Goal: Task Accomplishment & Management: Manage account settings

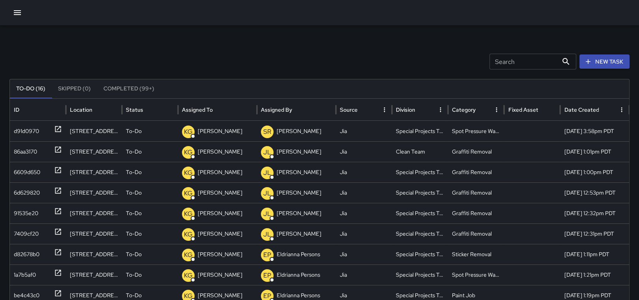
click at [11, 6] on div at bounding box center [319, 12] width 639 height 25
click at [22, 19] on div at bounding box center [319, 12] width 639 height 25
click at [19, 17] on icon "button" at bounding box center [17, 12] width 9 height 9
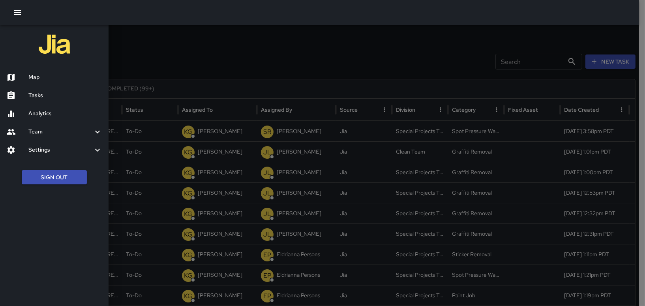
click at [33, 78] on h6 "Map" at bounding box center [65, 77] width 74 height 9
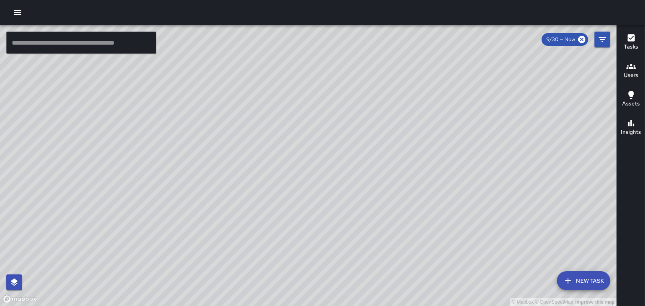
drag, startPoint x: 217, startPoint y: 78, endPoint x: 237, endPoint y: 185, distance: 108.8
click at [237, 184] on div "© Mapbox © OpenStreetMap Improve this map" at bounding box center [308, 165] width 616 height 280
drag, startPoint x: 277, startPoint y: 262, endPoint x: 245, endPoint y: 125, distance: 141.2
click at [245, 125] on div "© Mapbox © OpenStreetMap Improve this map" at bounding box center [308, 165] width 616 height 280
drag, startPoint x: 460, startPoint y: 97, endPoint x: 398, endPoint y: 165, distance: 92.7
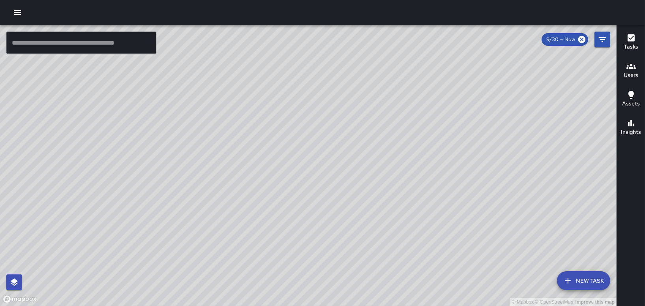
click at [398, 165] on div "© Mapbox © OpenStreetMap Improve this map" at bounding box center [308, 165] width 616 height 280
drag, startPoint x: 222, startPoint y: 82, endPoint x: 224, endPoint y: 218, distance: 136.5
click at [224, 218] on div "© Mapbox © OpenStreetMap Improve this map" at bounding box center [308, 165] width 616 height 280
drag, startPoint x: 223, startPoint y: 217, endPoint x: 273, endPoint y: 162, distance: 74.3
click at [273, 162] on div "© Mapbox © OpenStreetMap Improve this map" at bounding box center [308, 165] width 616 height 280
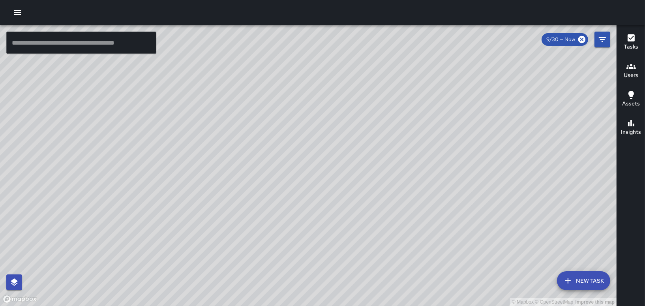
drag, startPoint x: 355, startPoint y: 192, endPoint x: 334, endPoint y: 72, distance: 122.1
click at [334, 72] on div "© Mapbox © OpenStreetMap Improve this map" at bounding box center [308, 165] width 616 height 280
drag, startPoint x: 264, startPoint y: 185, endPoint x: 353, endPoint y: 182, distance: 89.2
click at [353, 182] on div "© Mapbox © OpenStreetMap Improve this map" at bounding box center [308, 165] width 616 height 280
drag, startPoint x: 193, startPoint y: 251, endPoint x: 189, endPoint y: 146, distance: 105.4
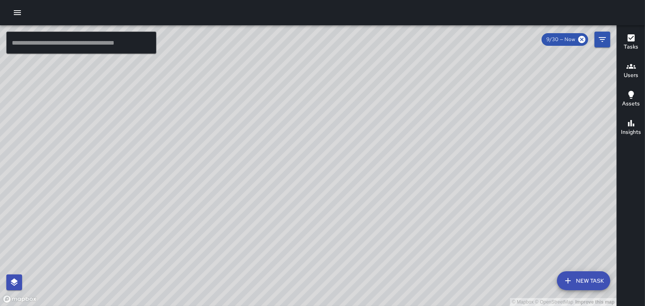
click at [189, 146] on div "© Mapbox © OpenStreetMap Improve this map" at bounding box center [308, 165] width 616 height 280
drag, startPoint x: 300, startPoint y: 105, endPoint x: 272, endPoint y: 281, distance: 178.5
click at [272, 281] on div "© Mapbox © OpenStreetMap Improve this map" at bounding box center [308, 165] width 616 height 280
drag, startPoint x: 305, startPoint y: 124, endPoint x: 376, endPoint y: 270, distance: 162.3
click at [376, 270] on div "© Mapbox © OpenStreetMap Improve this map" at bounding box center [308, 165] width 616 height 280
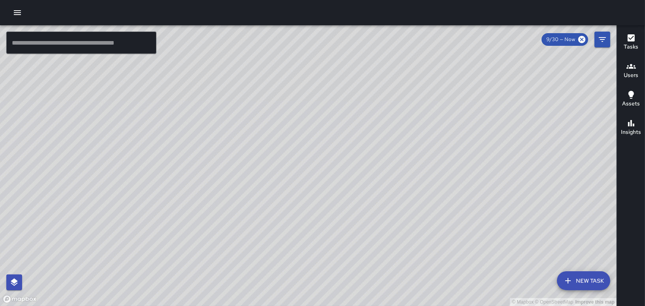
drag, startPoint x: 339, startPoint y: 230, endPoint x: 375, endPoint y: 111, distance: 124.5
click at [435, 0] on html "© Mapbox © OpenStreetMap Improve this map ​ New Task 9/30 — Now Map Layers Task…" at bounding box center [322, 153] width 645 height 306
drag, startPoint x: 286, startPoint y: 137, endPoint x: 316, endPoint y: 74, distance: 69.5
click at [316, 74] on div "© Mapbox © OpenStreetMap Improve this map" at bounding box center [308, 165] width 616 height 280
drag, startPoint x: 301, startPoint y: 103, endPoint x: 402, endPoint y: -41, distance: 175.9
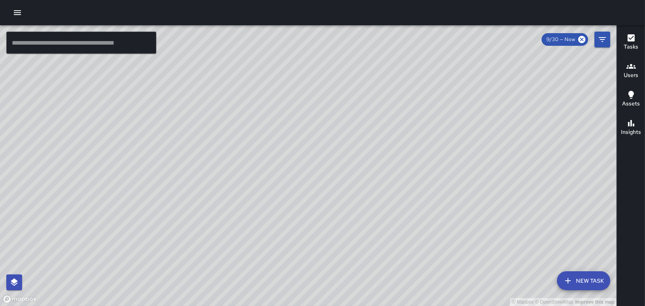
click at [402, 0] on html "© Mapbox © OpenStreetMap Improve this map ​ New Task 9/30 — Now Map Layers Task…" at bounding box center [322, 153] width 645 height 306
drag, startPoint x: 321, startPoint y: 220, endPoint x: 345, endPoint y: 146, distance: 78.0
click at [345, 146] on div "© Mapbox © OpenStreetMap Improve this map" at bounding box center [308, 165] width 616 height 280
drag, startPoint x: 306, startPoint y: 71, endPoint x: 327, endPoint y: 323, distance: 252.5
click at [327, 305] on html "© Mapbox © OpenStreetMap Improve this map ​ New Task 9/30 — Now Map Layers Task…" at bounding box center [322, 153] width 645 height 306
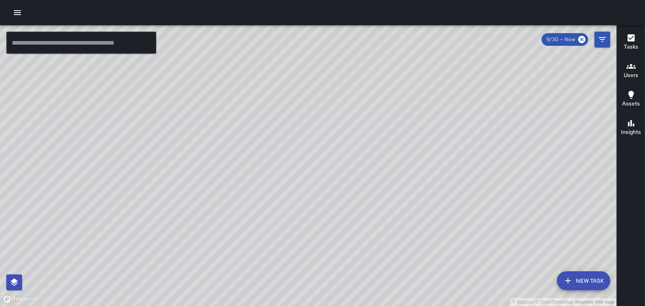
drag, startPoint x: 336, startPoint y: 222, endPoint x: 370, endPoint y: 132, distance: 96.5
click at [370, 132] on div "© Mapbox © OpenStreetMap Improve this map" at bounding box center [308, 165] width 616 height 280
drag, startPoint x: 416, startPoint y: 230, endPoint x: 392, endPoint y: 144, distance: 88.5
click at [392, 144] on div "© Mapbox © OpenStreetMap Improve this map" at bounding box center [308, 165] width 616 height 280
drag, startPoint x: 416, startPoint y: 184, endPoint x: 437, endPoint y: 87, distance: 99.0
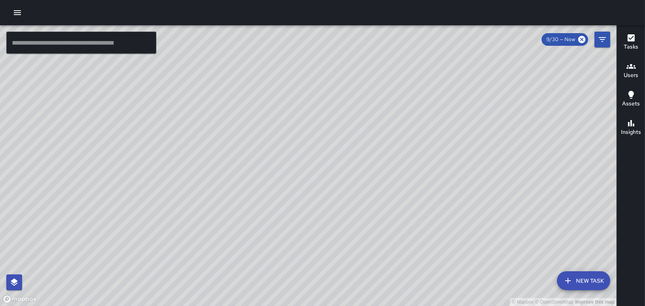
click at [451, 80] on div "© Mapbox © OpenStreetMap Improve this map" at bounding box center [308, 165] width 616 height 280
drag, startPoint x: 294, startPoint y: 136, endPoint x: 249, endPoint y: 142, distance: 45.4
click at [275, 142] on div "© Mapbox © OpenStreetMap Improve this map" at bounding box center [308, 165] width 616 height 280
drag, startPoint x: 244, startPoint y: 144, endPoint x: 196, endPoint y: 173, distance: 56.1
click at [182, 174] on div "© Mapbox © OpenStreetMap Improve this map" at bounding box center [308, 165] width 616 height 280
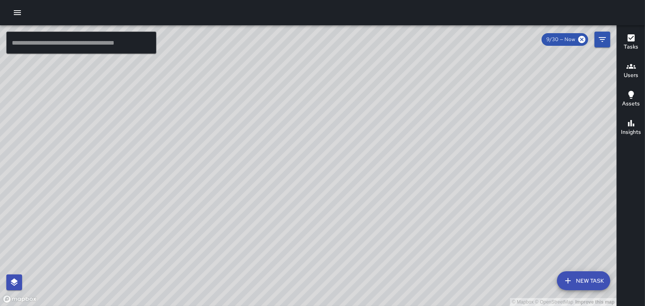
drag, startPoint x: 348, startPoint y: 125, endPoint x: 362, endPoint y: 168, distance: 44.7
click at [362, 168] on div "© Mapbox © OpenStreetMap Improve this map" at bounding box center [308, 165] width 616 height 280
click at [628, 78] on h6 "Users" at bounding box center [630, 75] width 15 height 9
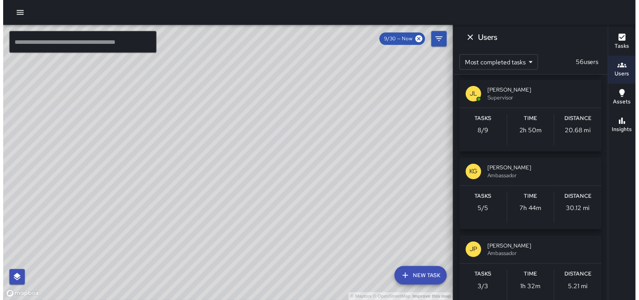
scroll to position [1420, 0]
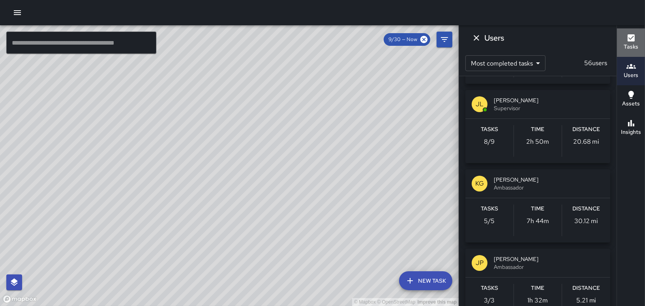
drag, startPoint x: 626, startPoint y: 49, endPoint x: 634, endPoint y: -7, distance: 56.6
click at [634, 0] on html "© Mapbox © OpenStreetMap Improve this map ​ New Task 9/30 — Now Map Layers Task…" at bounding box center [322, 153] width 645 height 306
click at [634, 41] on icon "button" at bounding box center [630, 37] width 9 height 9
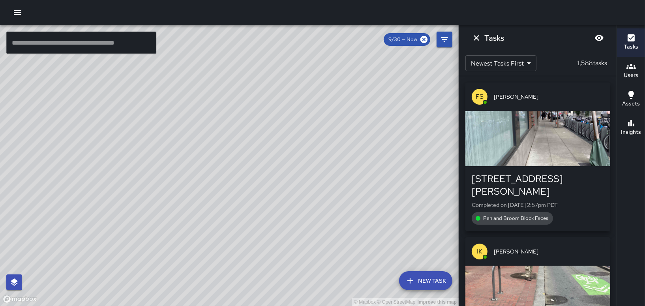
click at [474, 38] on icon "Dismiss" at bounding box center [475, 37] width 9 height 9
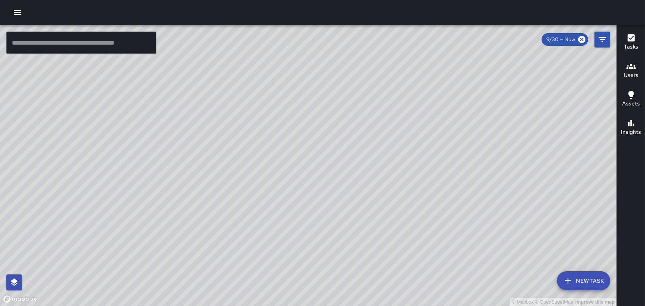
click at [630, 76] on h6 "Users" at bounding box center [630, 75] width 15 height 9
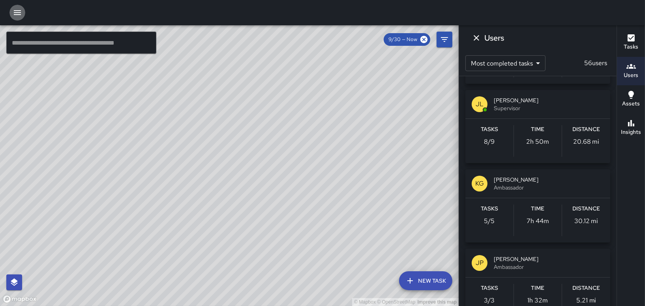
click at [14, 13] on icon "button" at bounding box center [17, 12] width 7 height 5
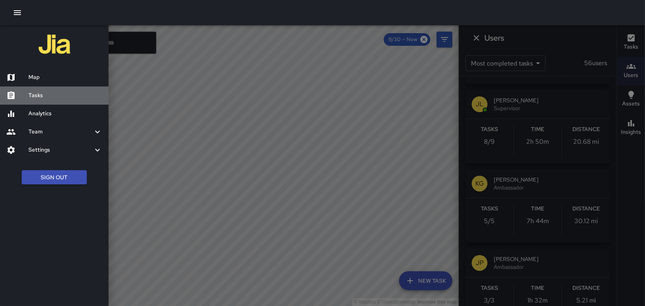
click at [34, 90] on div "Tasks" at bounding box center [54, 95] width 108 height 18
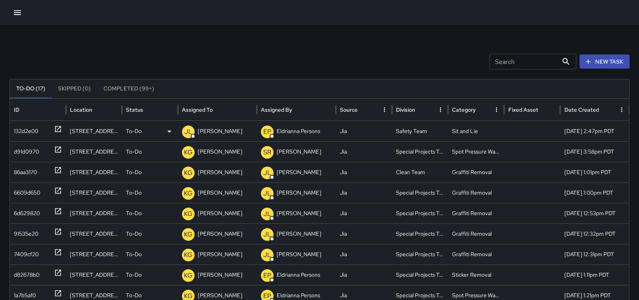
click at [21, 124] on div "132d2e00" at bounding box center [26, 131] width 24 height 20
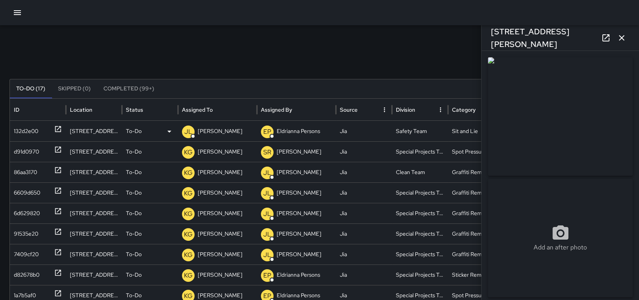
type input "**********"
click at [216, 133] on p "[PERSON_NAME]" at bounding box center [220, 131] width 45 height 20
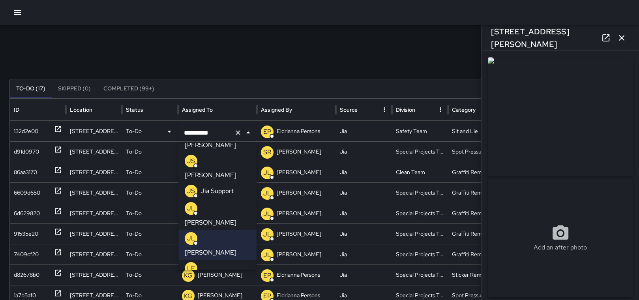
scroll to position [192, 0]
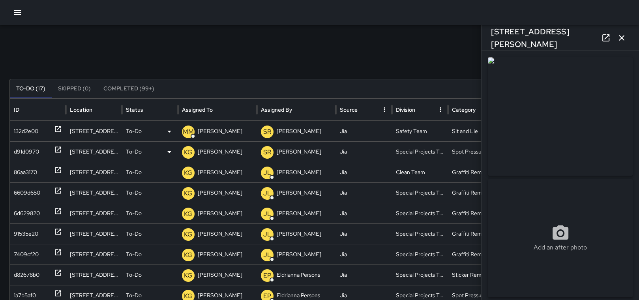
click at [83, 151] on div "[STREET_ADDRESS]" at bounding box center [94, 151] width 56 height 21
click at [28, 150] on div "d91d0970" at bounding box center [26, 152] width 25 height 20
click at [136, 150] on p "To-Do" at bounding box center [134, 152] width 16 height 20
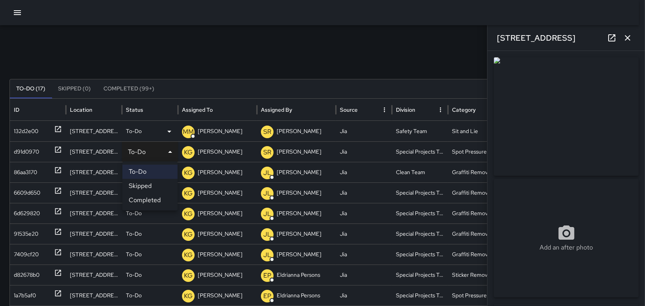
click at [144, 199] on li "Completed" at bounding box center [149, 200] width 55 height 14
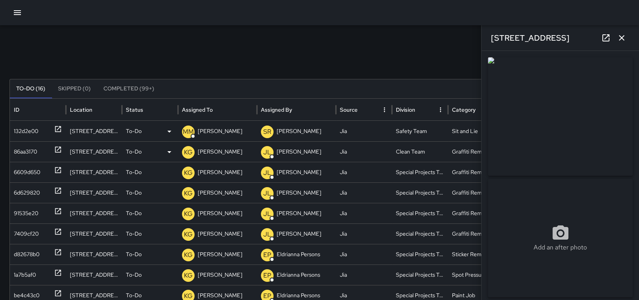
click at [28, 153] on div "86aa3170" at bounding box center [25, 152] width 23 height 20
click at [31, 170] on div "6609d650" at bounding box center [27, 172] width 26 height 20
click at [34, 192] on div "6d629820" at bounding box center [27, 193] width 26 height 20
drag, startPoint x: 26, startPoint y: 214, endPoint x: 31, endPoint y: 205, distance: 10.6
click at [27, 214] on div "91535e20" at bounding box center [26, 213] width 24 height 20
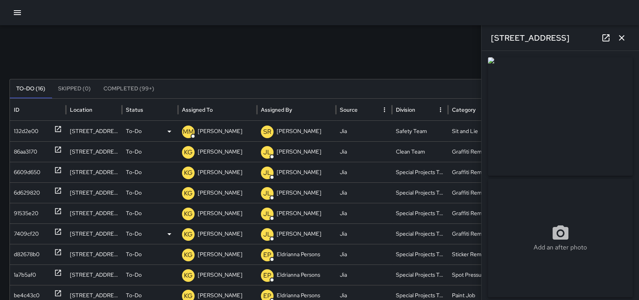
drag, startPoint x: 31, startPoint y: 205, endPoint x: 27, endPoint y: 235, distance: 30.3
click at [27, 235] on div "7409cf20" at bounding box center [26, 234] width 25 height 20
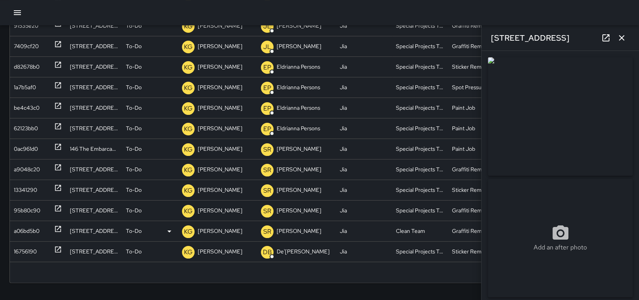
scroll to position [173, 0]
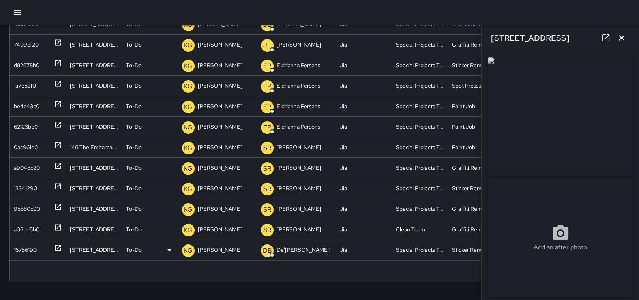
click at [18, 247] on div "16756190" at bounding box center [25, 250] width 23 height 20
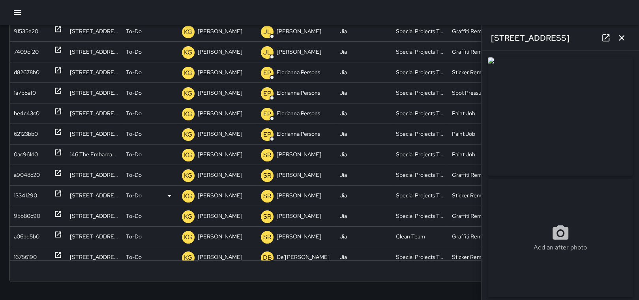
drag, startPoint x: 21, startPoint y: 211, endPoint x: 19, endPoint y: 203, distance: 7.7
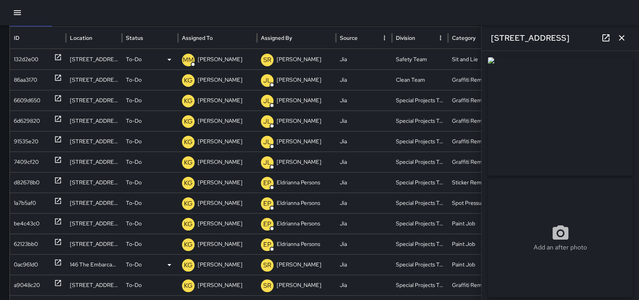
scroll to position [79, 0]
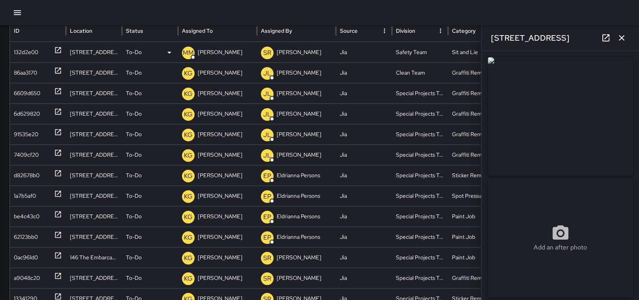
click at [214, 52] on p "[PERSON_NAME]" at bounding box center [220, 52] width 45 height 20
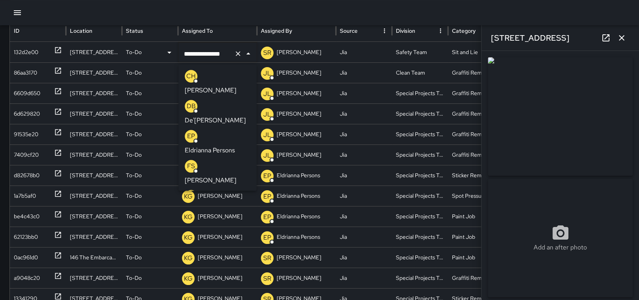
scroll to position [0, 2]
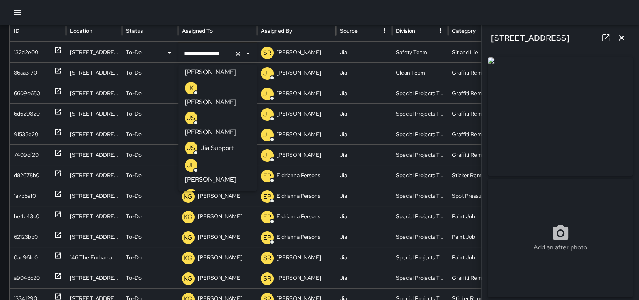
click at [221, 205] on p "[PERSON_NAME]" at bounding box center [211, 209] width 52 height 9
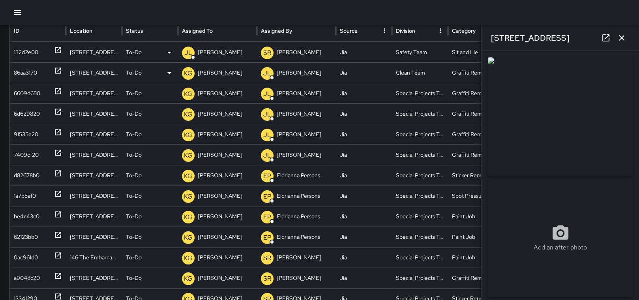
click at [26, 66] on div "86aa3170" at bounding box center [25, 73] width 23 height 20
click at [212, 67] on p "[PERSON_NAME]" at bounding box center [220, 73] width 45 height 20
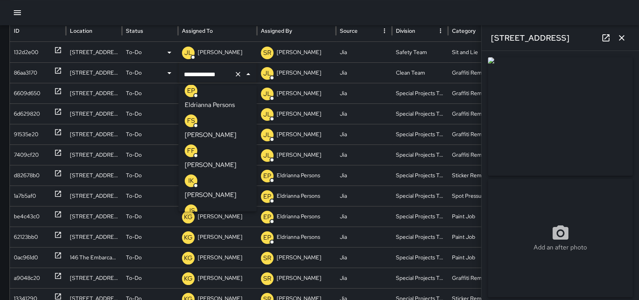
scroll to position [101, 0]
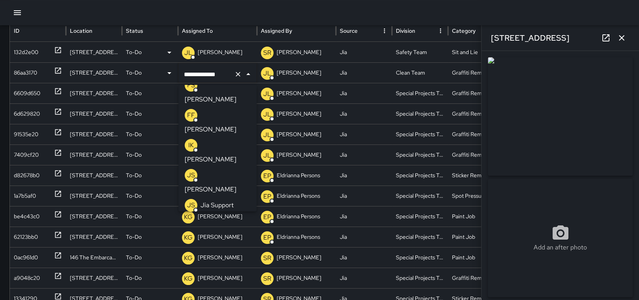
click at [227, 262] on p "[PERSON_NAME]" at bounding box center [211, 266] width 52 height 9
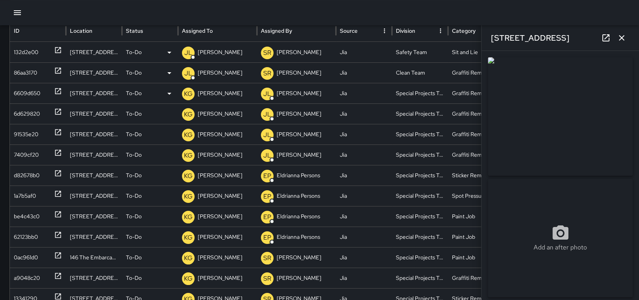
click at [225, 96] on p "[PERSON_NAME]" at bounding box center [220, 93] width 45 height 20
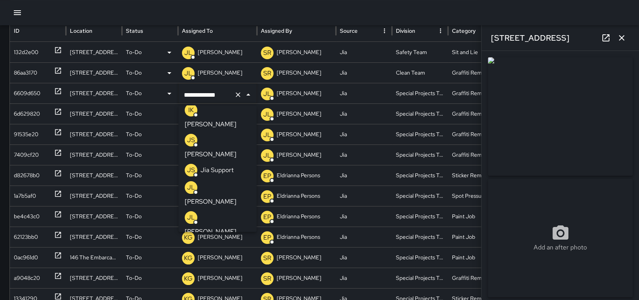
scroll to position [158, 0]
click at [210, 226] on p "[PERSON_NAME]" at bounding box center [211, 230] width 52 height 9
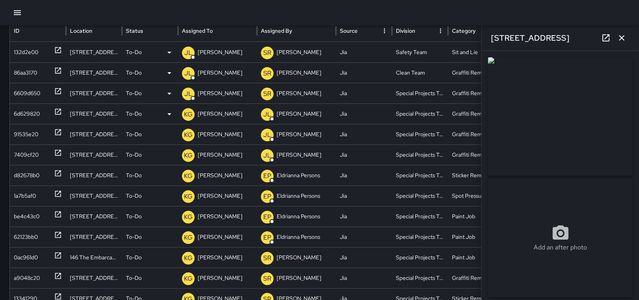
click at [215, 112] on p "[PERSON_NAME]" at bounding box center [220, 114] width 45 height 20
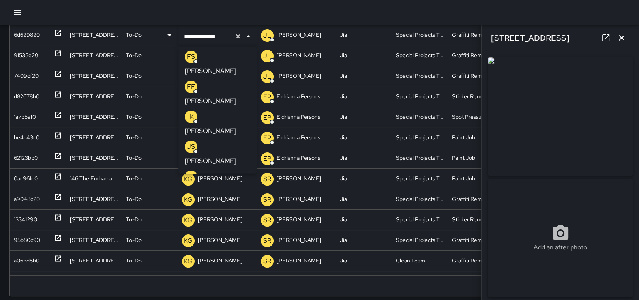
scroll to position [101, 0]
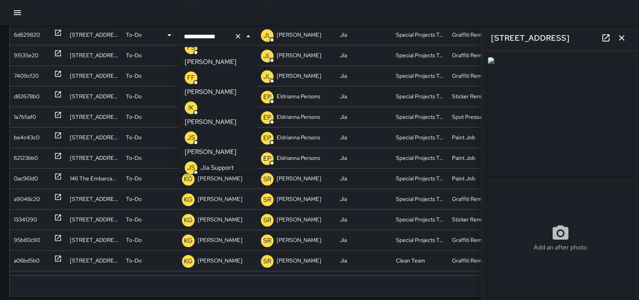
click at [216, 224] on p "[PERSON_NAME]" at bounding box center [211, 228] width 52 height 9
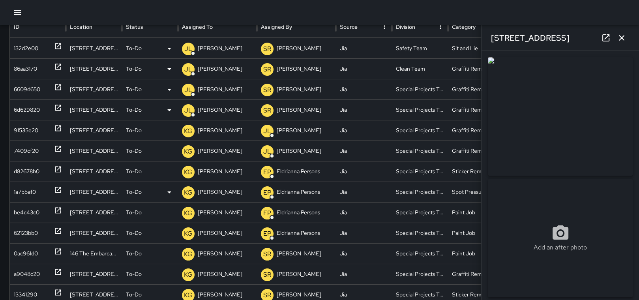
scroll to position [79, 0]
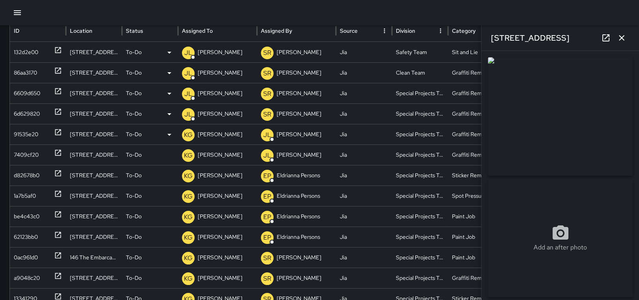
click at [208, 133] on p "[PERSON_NAME]" at bounding box center [220, 134] width 45 height 20
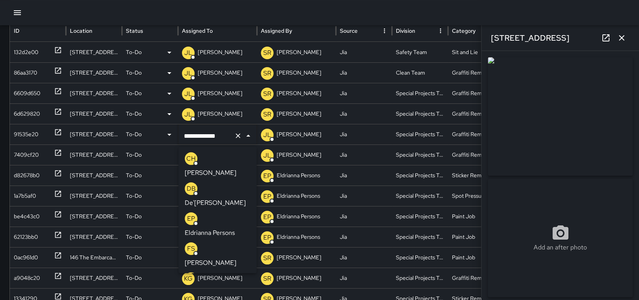
scroll to position [891, 0]
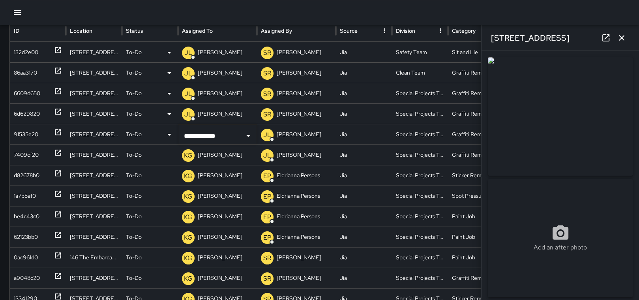
click at [41, 132] on div "91535e20" at bounding box center [38, 134] width 48 height 20
click at [225, 135] on p "[PERSON_NAME]" at bounding box center [220, 134] width 45 height 20
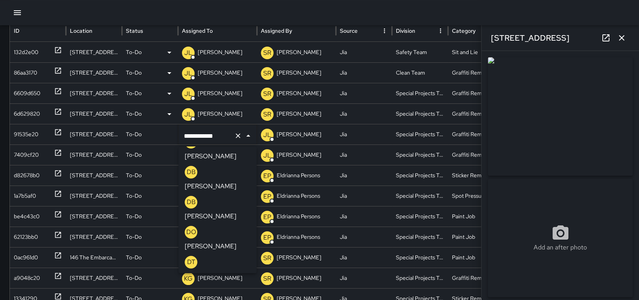
scroll to position [0, 0]
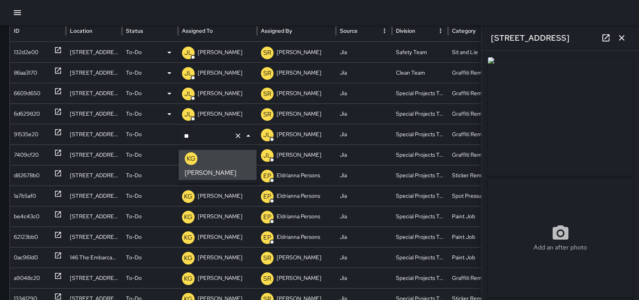
type input "*"
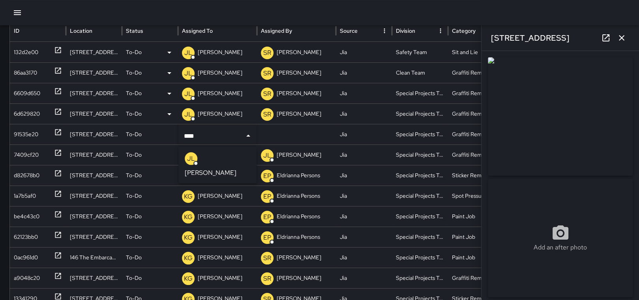
type input "*****"
click at [222, 168] on p "[PERSON_NAME]" at bounding box center [211, 172] width 52 height 9
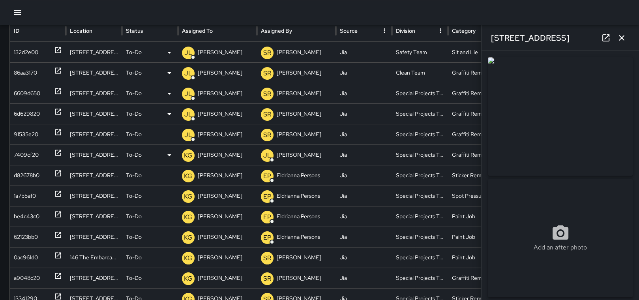
click at [222, 155] on p "[PERSON_NAME]" at bounding box center [220, 155] width 45 height 20
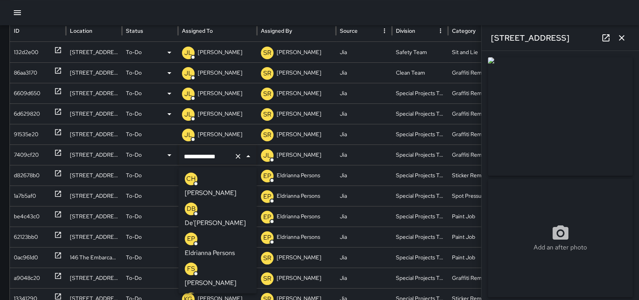
scroll to position [891, 0]
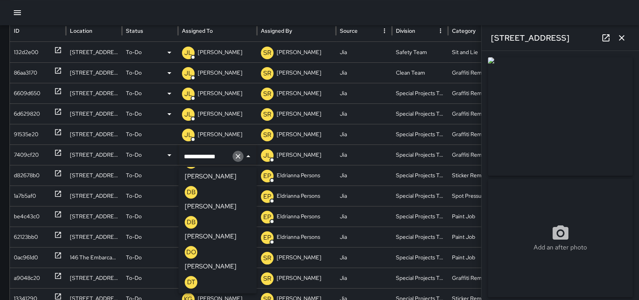
click at [238, 157] on icon "Clear" at bounding box center [237, 156] width 5 height 5
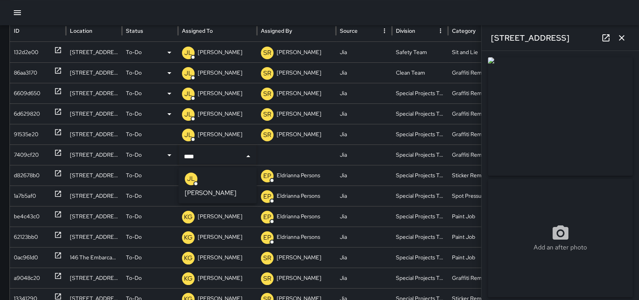
type input "*****"
click at [231, 188] on p "[PERSON_NAME]" at bounding box center [211, 192] width 52 height 9
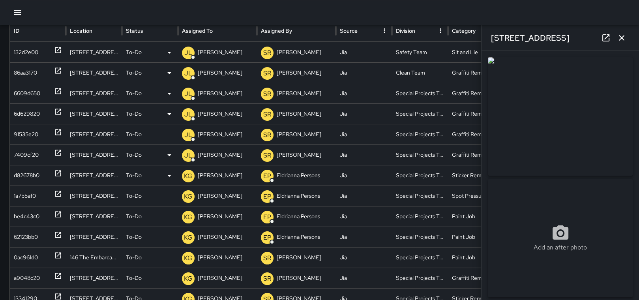
click at [221, 170] on p "[PERSON_NAME]" at bounding box center [220, 175] width 45 height 20
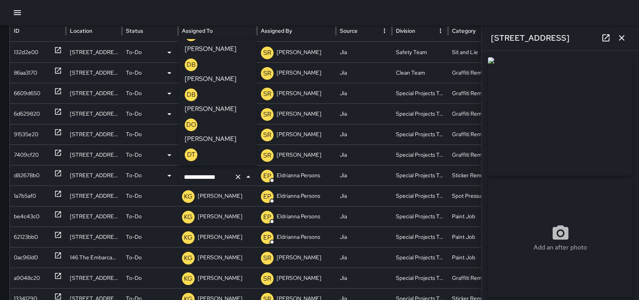
click at [235, 174] on icon "Clear" at bounding box center [238, 177] width 8 height 8
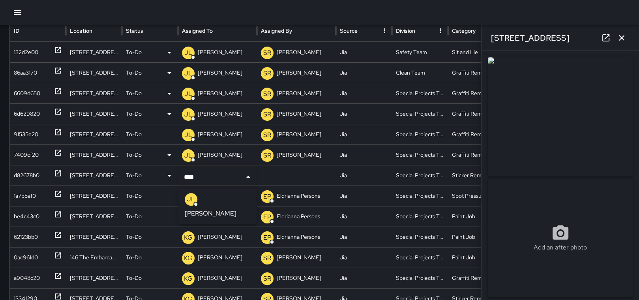
type input "*****"
click at [224, 209] on p "[PERSON_NAME]" at bounding box center [211, 213] width 52 height 9
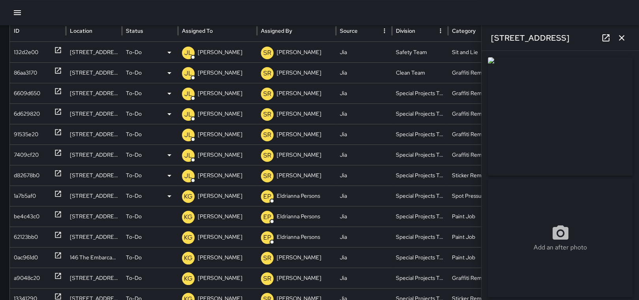
click at [16, 189] on div "1a7b5af0" at bounding box center [25, 196] width 22 height 20
click at [217, 191] on p "[PERSON_NAME]" at bounding box center [220, 196] width 45 height 20
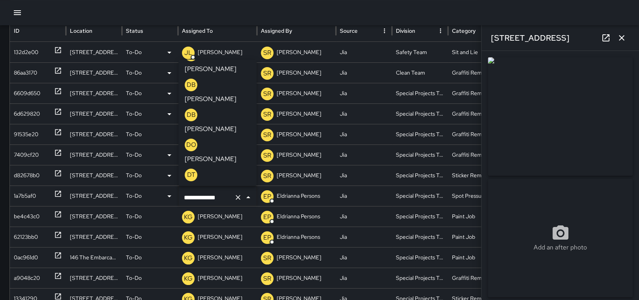
click at [237, 193] on icon "Clear" at bounding box center [238, 197] width 8 height 8
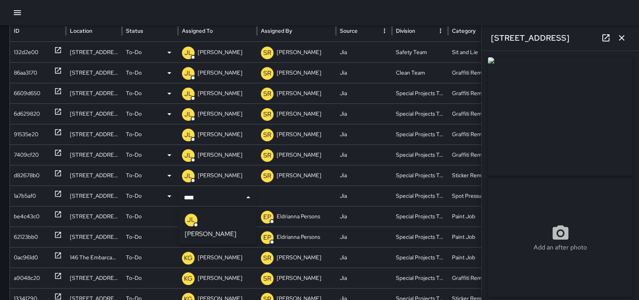
type input "*****"
click at [219, 229] on p "[PERSON_NAME]" at bounding box center [211, 233] width 52 height 9
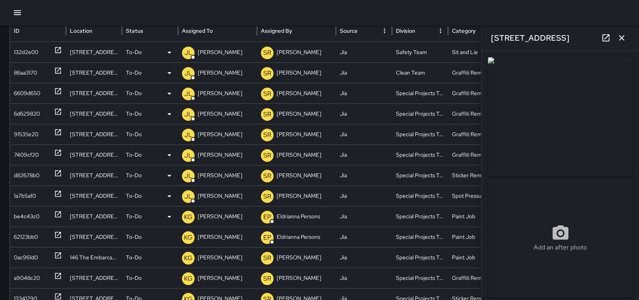
click at [216, 212] on p "[PERSON_NAME]" at bounding box center [220, 216] width 45 height 20
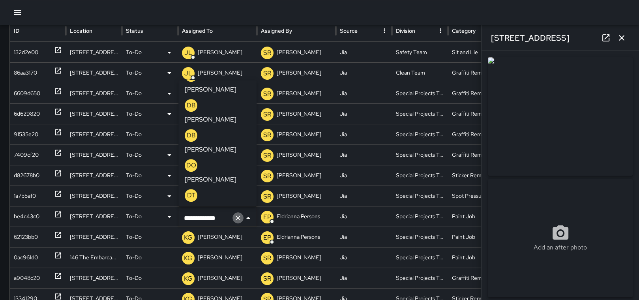
click at [236, 217] on icon "Clear" at bounding box center [238, 218] width 8 height 8
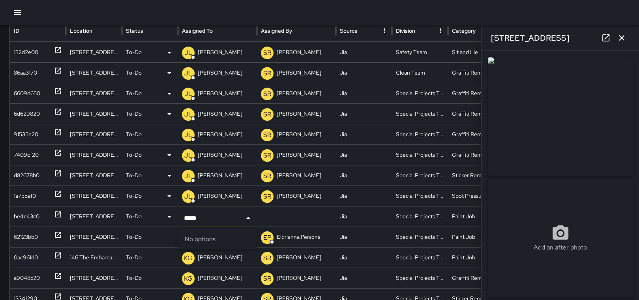
type input "******"
click at [189, 215] on input "******" at bounding box center [211, 217] width 59 height 15
click at [217, 213] on p "Unassigned" at bounding box center [212, 216] width 28 height 20
type input "*****"
click at [207, 250] on p "[PERSON_NAME]" at bounding box center [211, 254] width 52 height 9
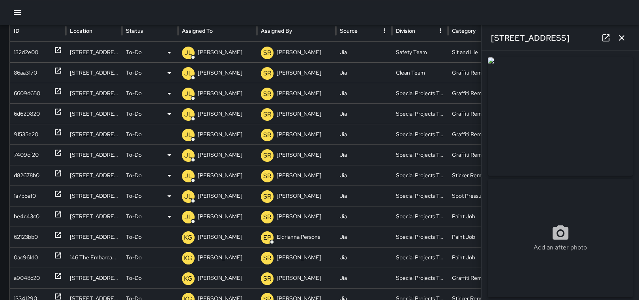
scroll to position [15, 0]
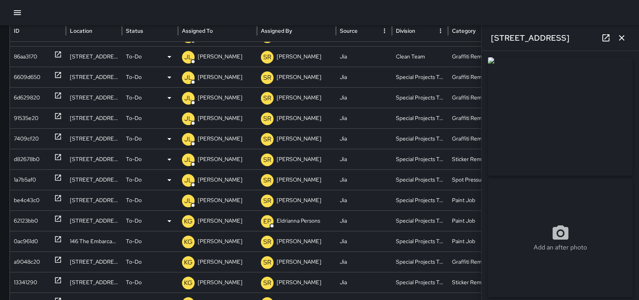
click at [222, 218] on p "[PERSON_NAME]" at bounding box center [220, 221] width 45 height 20
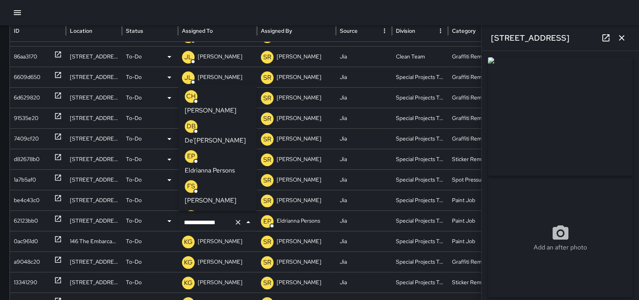
scroll to position [891, 0]
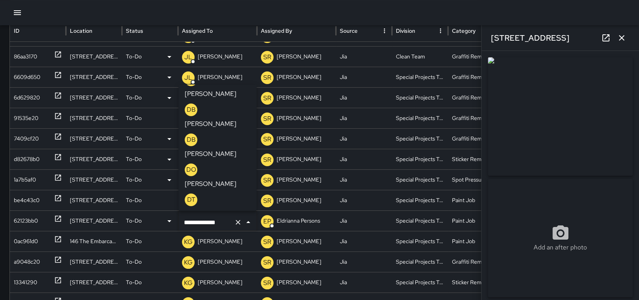
click at [25, 222] on div "62123bb0" at bounding box center [26, 221] width 24 height 20
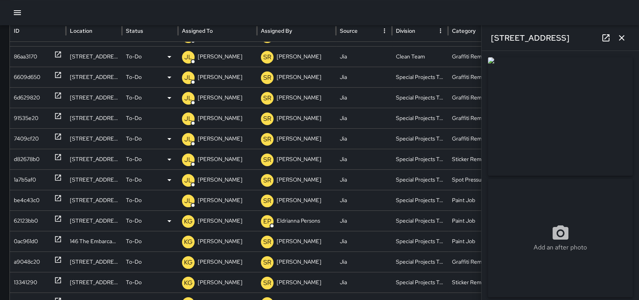
click at [227, 226] on p "[PERSON_NAME]" at bounding box center [220, 221] width 45 height 20
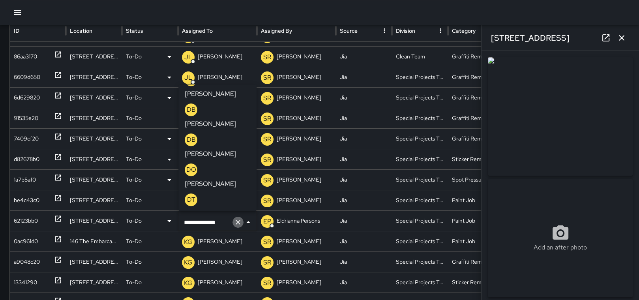
click at [237, 219] on icon "Clear" at bounding box center [238, 222] width 8 height 8
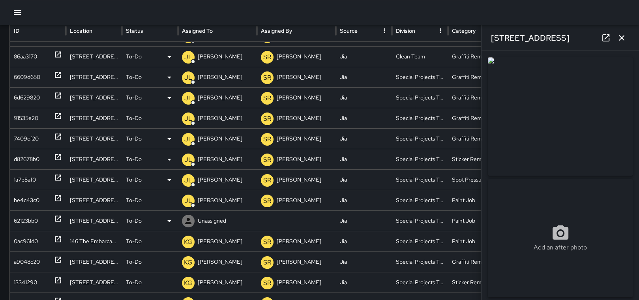
click at [235, 219] on div "Unassigned" at bounding box center [217, 221] width 71 height 20
type input "*****"
click at [225, 254] on p "[PERSON_NAME]" at bounding box center [211, 258] width 52 height 9
click at [219, 243] on p "[PERSON_NAME]" at bounding box center [220, 241] width 45 height 20
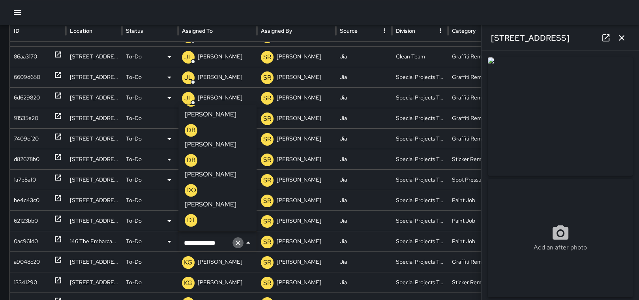
click at [237, 241] on icon "Clear" at bounding box center [238, 243] width 8 height 8
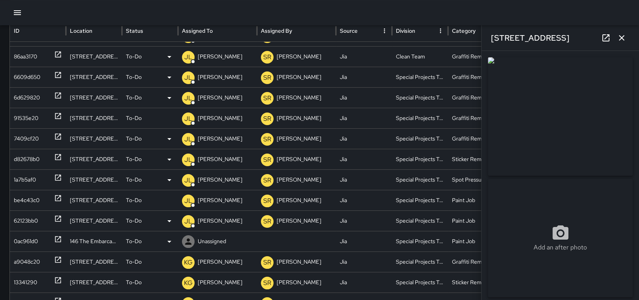
click at [237, 240] on div "Unassigned" at bounding box center [217, 241] width 71 height 20
type input "*****"
click at [231, 275] on p "[PERSON_NAME]" at bounding box center [211, 279] width 52 height 9
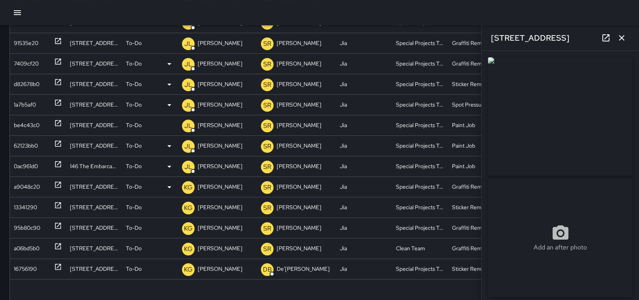
scroll to position [158, 0]
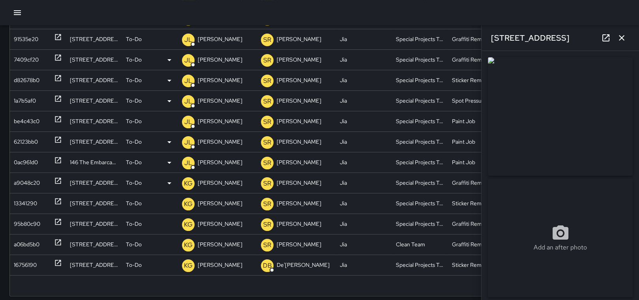
click at [21, 177] on div "a9048c20" at bounding box center [27, 183] width 26 height 20
click at [80, 182] on div "[STREET_ADDRESS]" at bounding box center [94, 182] width 56 height 21
click at [28, 181] on div "a9048c20" at bounding box center [27, 183] width 26 height 20
click at [228, 184] on p "[PERSON_NAME]" at bounding box center [220, 183] width 45 height 20
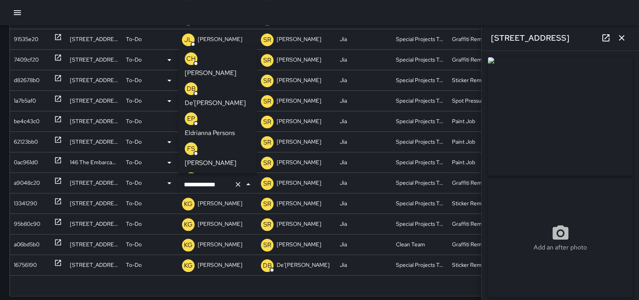
scroll to position [891, 0]
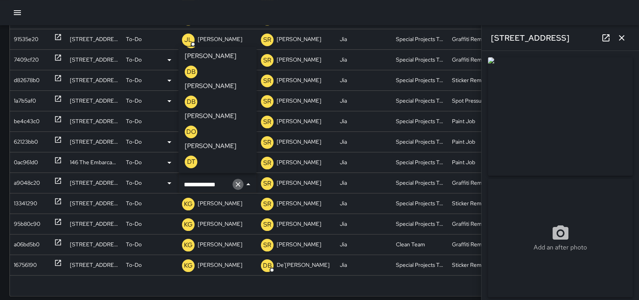
click at [239, 184] on icon "Clear" at bounding box center [238, 184] width 8 height 8
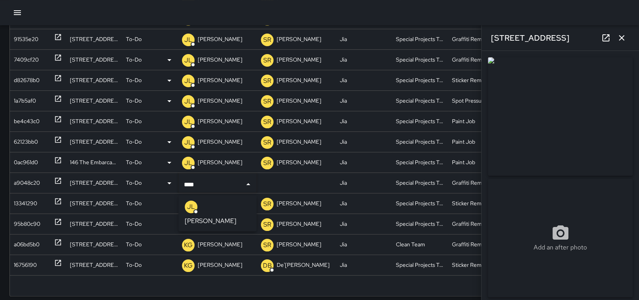
type input "*****"
click at [216, 216] on p "[PERSON_NAME]" at bounding box center [211, 220] width 52 height 9
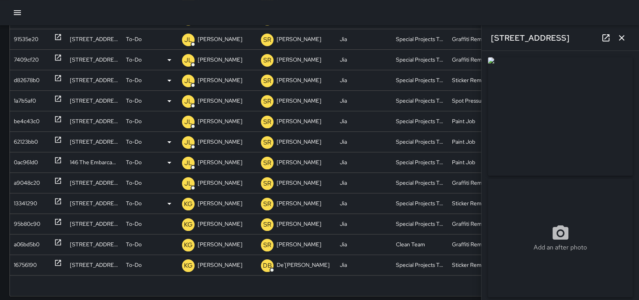
click at [211, 202] on p "[PERSON_NAME]" at bounding box center [220, 203] width 45 height 20
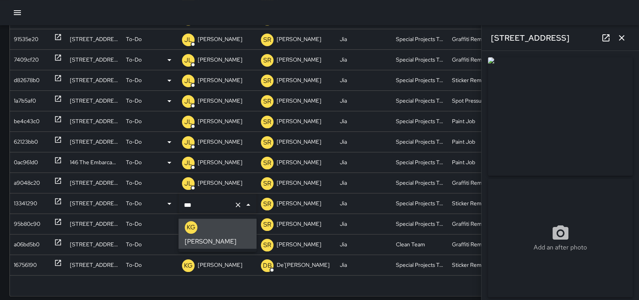
type input "**"
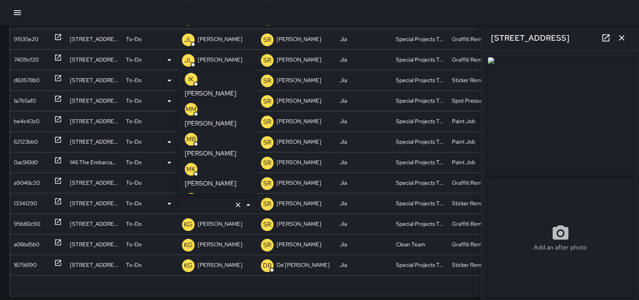
scroll to position [0, 0]
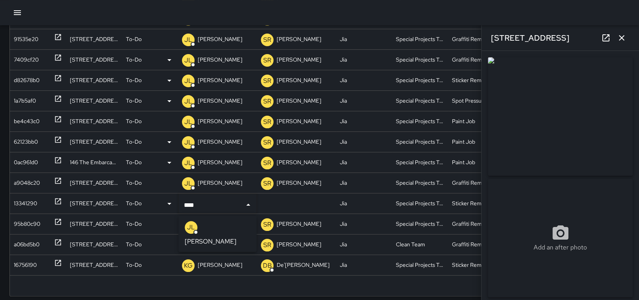
type input "*****"
click at [225, 237] on p "[PERSON_NAME]" at bounding box center [211, 241] width 52 height 9
click at [214, 220] on p "[PERSON_NAME]" at bounding box center [220, 224] width 45 height 20
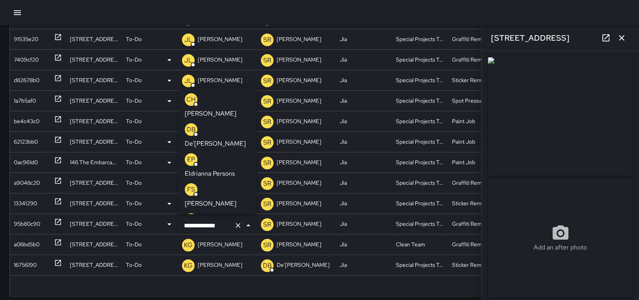
scroll to position [891, 0]
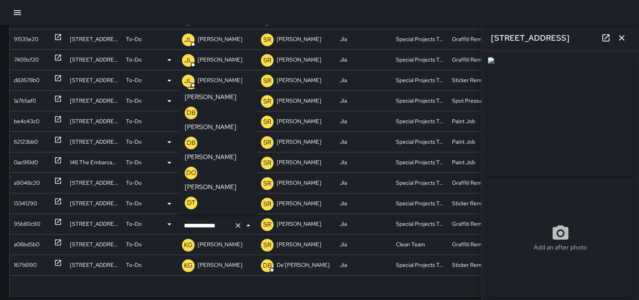
click at [234, 222] on icon "Clear" at bounding box center [238, 225] width 8 height 8
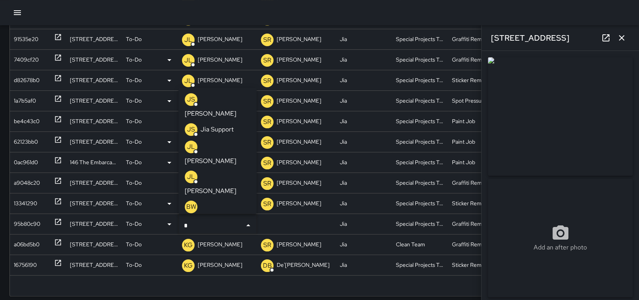
type input "**"
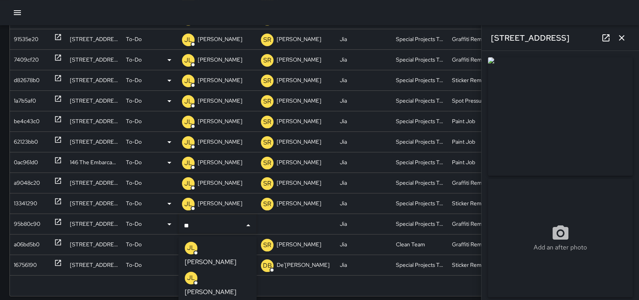
click at [215, 287] on p "[PERSON_NAME]" at bounding box center [211, 291] width 52 height 9
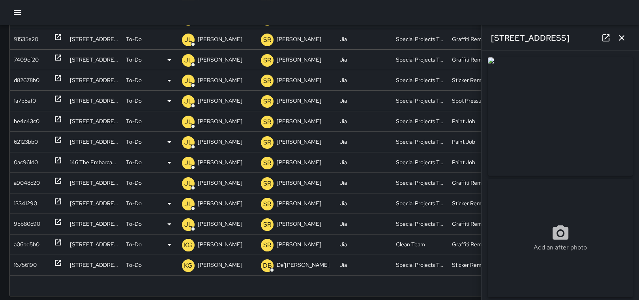
click at [31, 243] on div "a06bd5b0" at bounding box center [27, 244] width 26 height 20
click at [203, 240] on p "[PERSON_NAME]" at bounding box center [220, 244] width 45 height 20
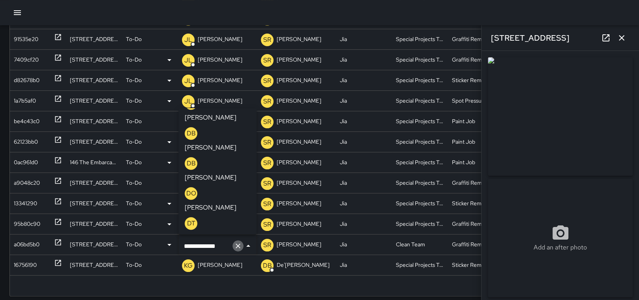
click at [232, 246] on button "Clear" at bounding box center [237, 245] width 11 height 11
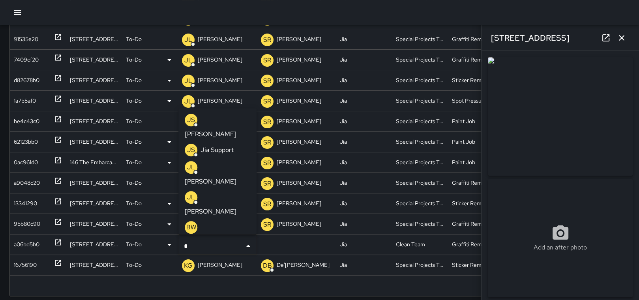
type input "**"
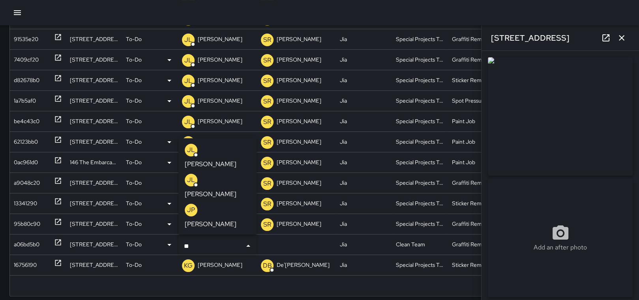
click at [236, 201] on li "[PERSON_NAME]" at bounding box center [217, 186] width 78 height 30
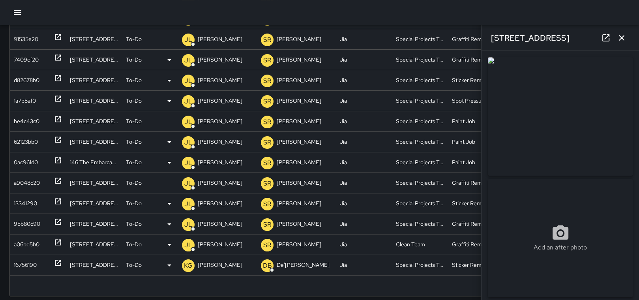
click at [224, 267] on p "[PERSON_NAME]" at bounding box center [220, 265] width 45 height 20
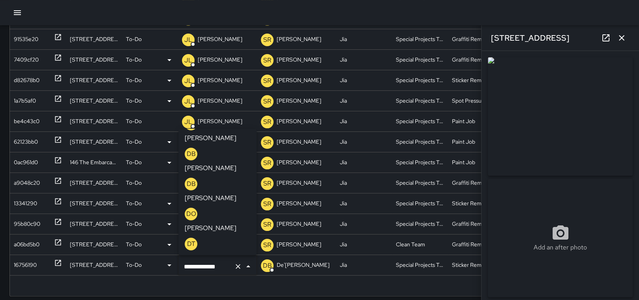
click at [237, 266] on icon "Clear" at bounding box center [238, 266] width 8 height 8
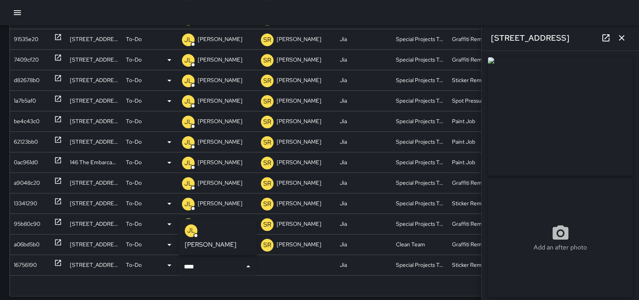
type input "*****"
click at [209, 237] on div "[PERSON_NAME]" at bounding box center [217, 236] width 65 height 25
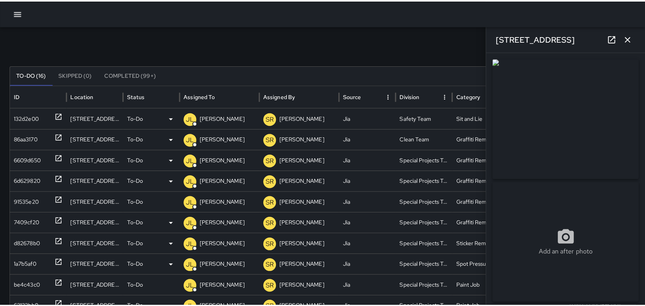
scroll to position [0, 0]
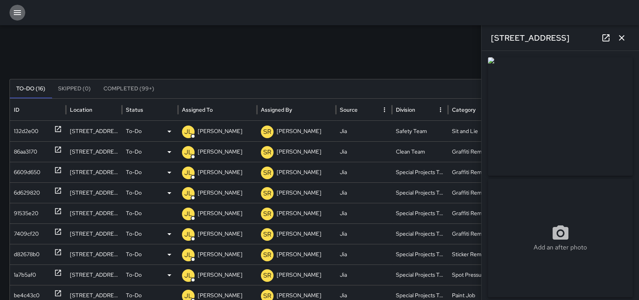
click at [10, 11] on button "button" at bounding box center [17, 13] width 16 height 16
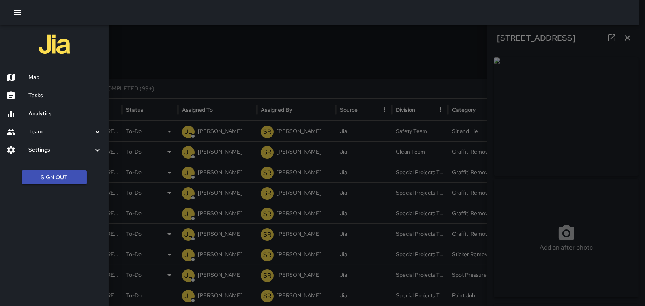
click at [37, 78] on h6 "Map" at bounding box center [65, 77] width 74 height 9
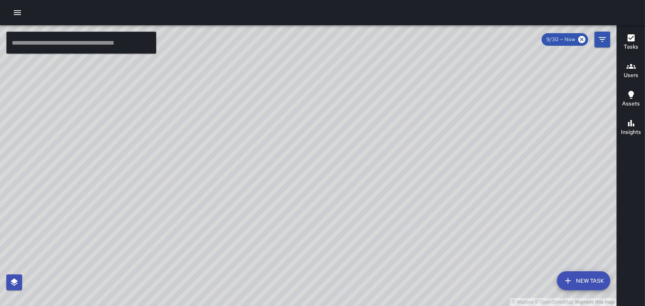
drag, startPoint x: 327, startPoint y: 268, endPoint x: 336, endPoint y: 239, distance: 30.1
click at [346, 235] on div "© Mapbox © OpenStreetMap Improve this map" at bounding box center [308, 165] width 616 height 280
drag, startPoint x: 477, startPoint y: 165, endPoint x: 418, endPoint y: 206, distance: 71.7
click at [418, 206] on div "© Mapbox © OpenStreetMap Improve this map" at bounding box center [308, 165] width 616 height 280
drag, startPoint x: 418, startPoint y: 202, endPoint x: 428, endPoint y: 157, distance: 46.6
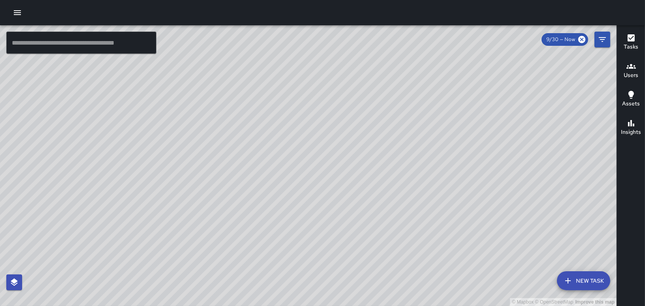
click at [428, 157] on div "© Mapbox © OpenStreetMap Improve this map" at bounding box center [308, 165] width 616 height 280
